Goal: Transaction & Acquisition: Purchase product/service

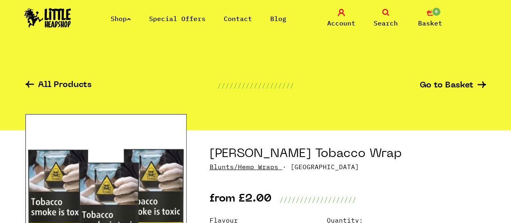
click at [64, 21] on img at bounding box center [47, 17] width 47 height 19
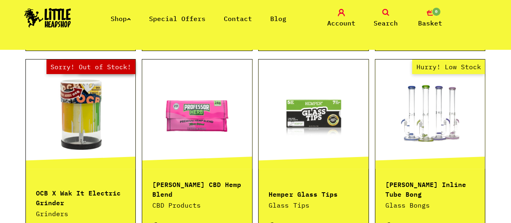
scroll to position [848, 0]
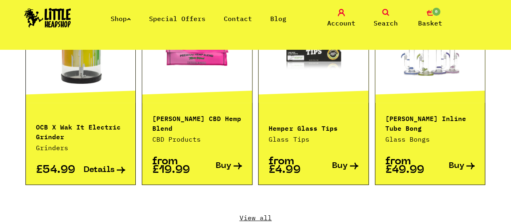
click at [389, 16] on link "Search" at bounding box center [386, 18] width 40 height 19
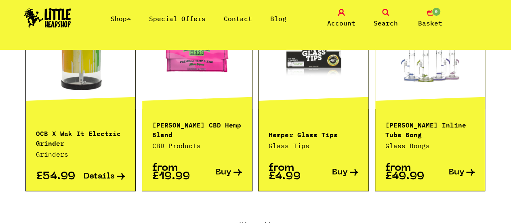
scroll to position [867, 0]
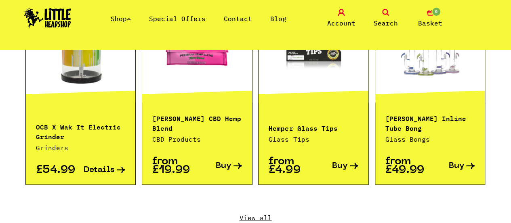
click at [383, 11] on icon at bounding box center [385, 12] width 7 height 7
click at [395, 21] on span "Search" at bounding box center [386, 23] width 24 height 10
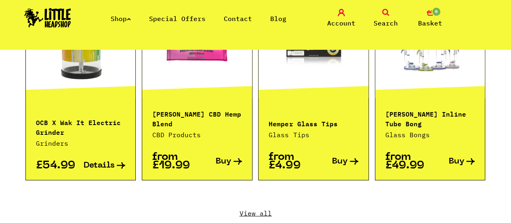
click at [377, 21] on span "Search" at bounding box center [386, 23] width 24 height 10
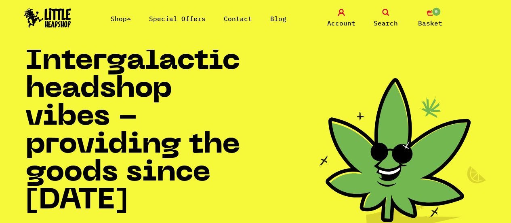
scroll to position [0, 0]
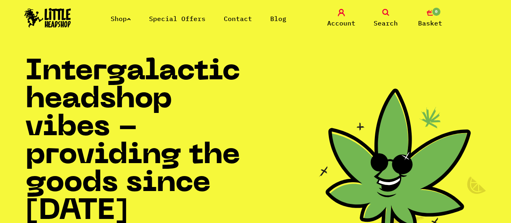
click at [386, 12] on icon at bounding box center [385, 12] width 7 height 7
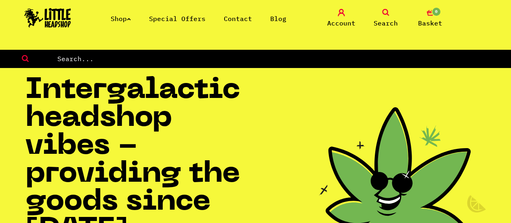
click at [77, 56] on input "text" at bounding box center [284, 58] width 455 height 11
type input "[PERSON_NAME]"
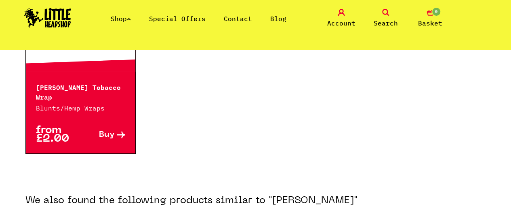
scroll to position [81, 0]
